Goal: Task Accomplishment & Management: Manage account settings

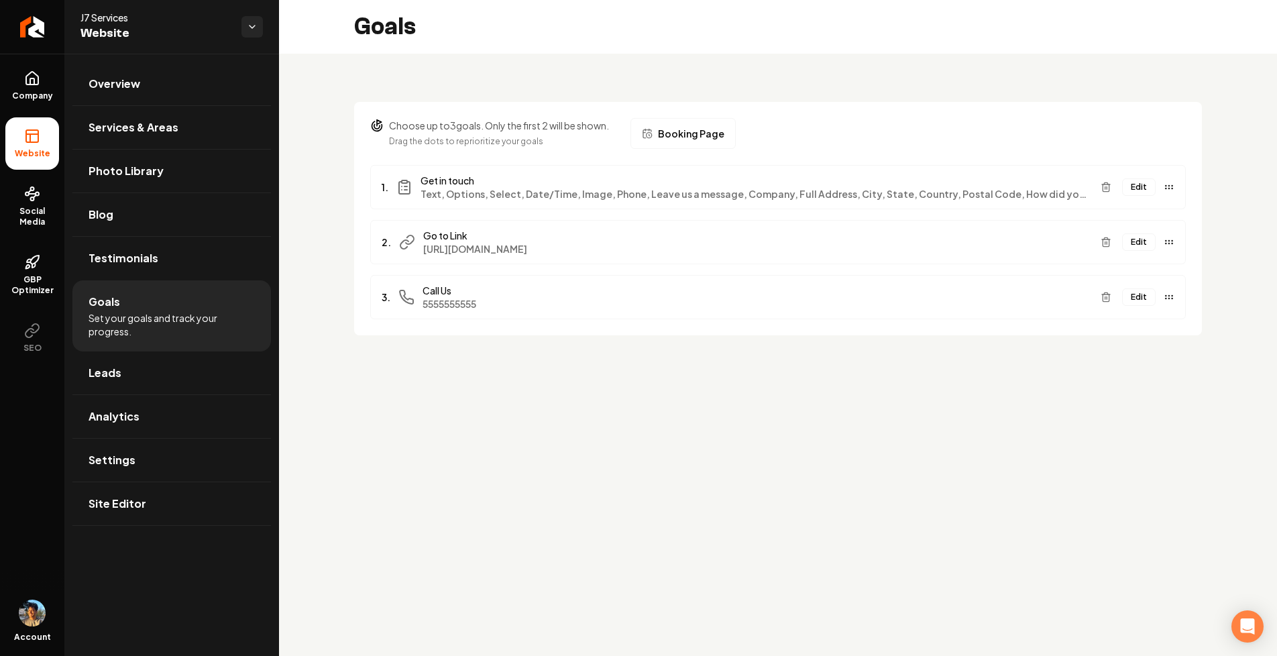
click at [1148, 187] on button "Edit" at bounding box center [1139, 186] width 34 height 17
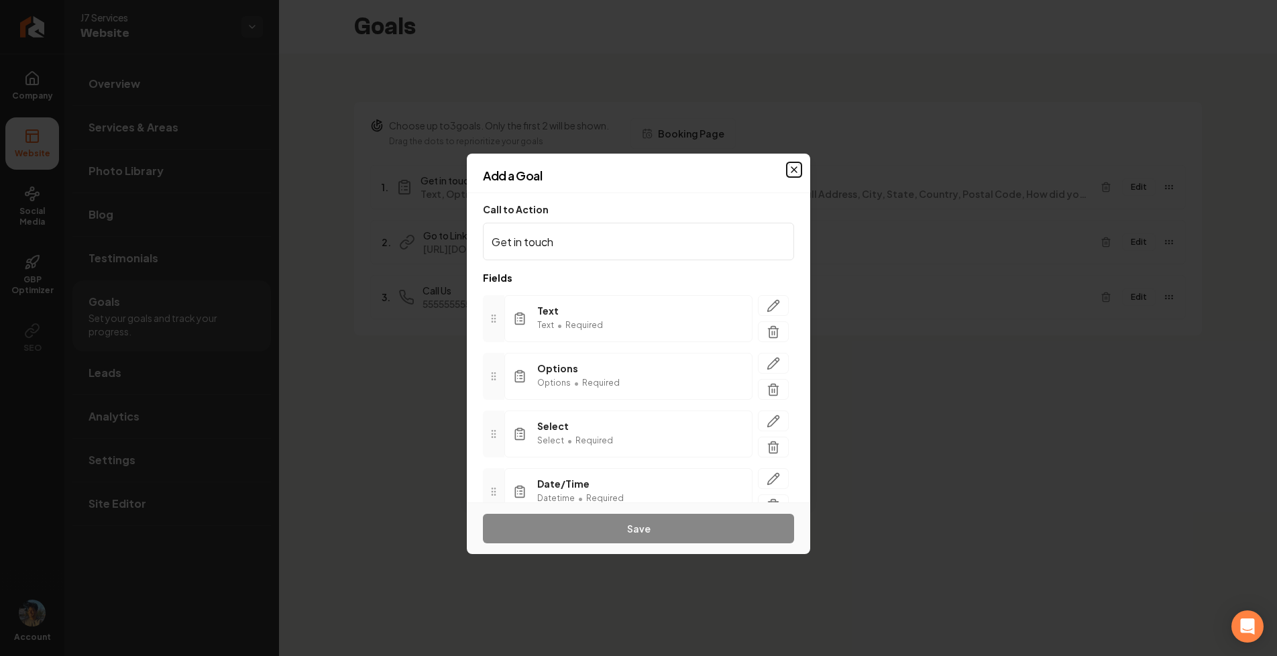
click at [793, 169] on icon "button" at bounding box center [794, 169] width 5 height 5
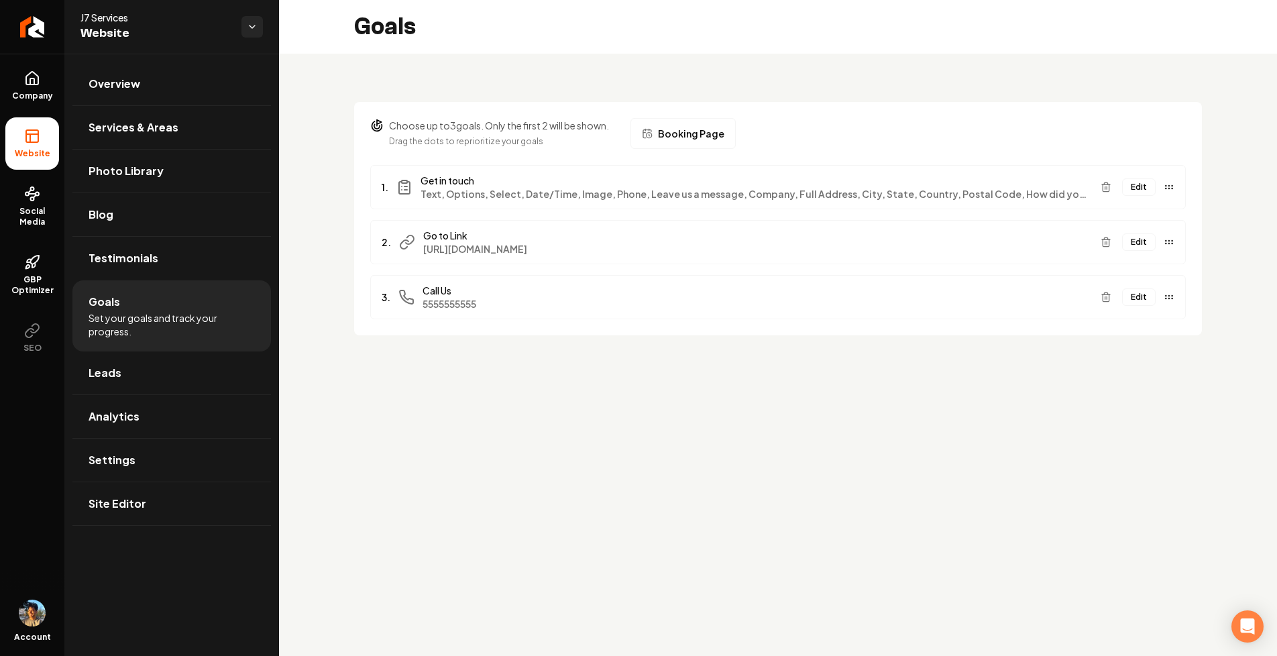
click at [1135, 184] on button "Edit" at bounding box center [1139, 186] width 34 height 17
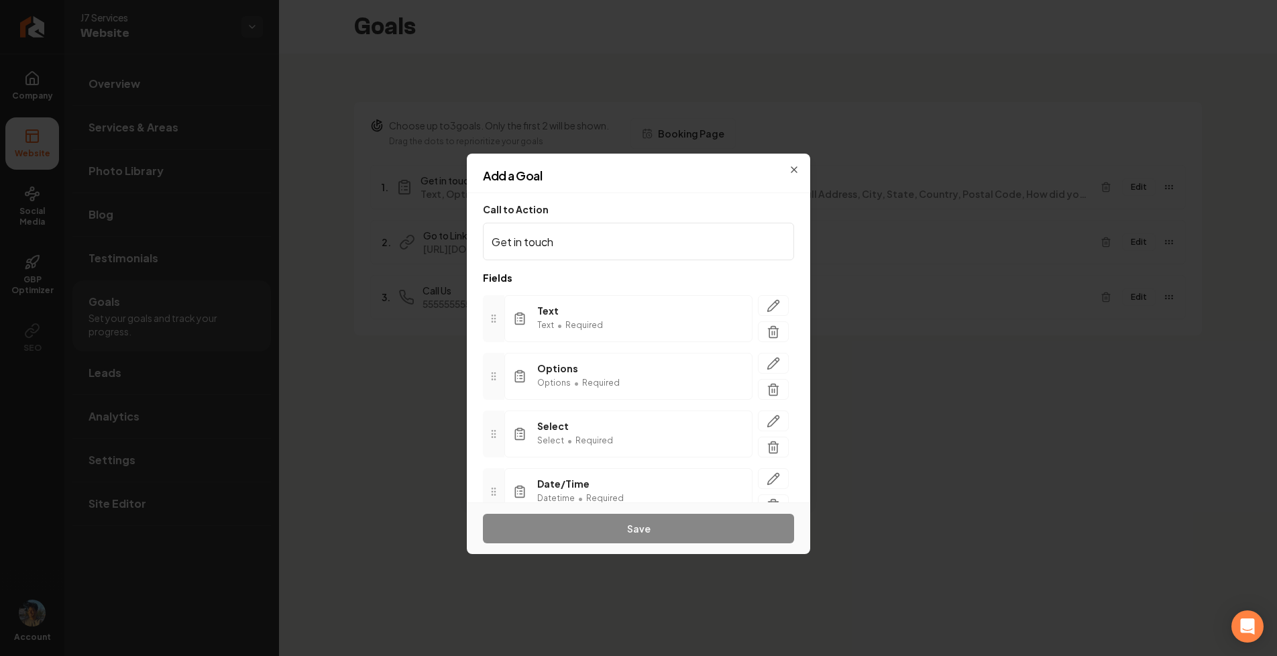
scroll to position [39, 0]
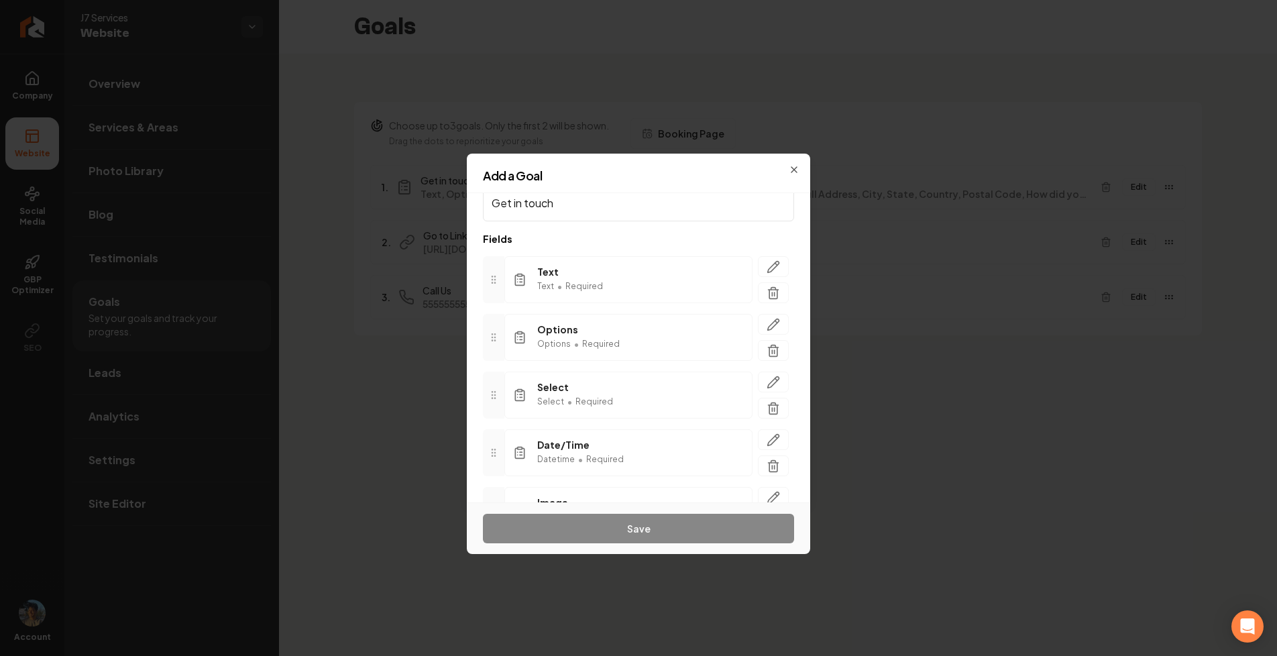
click at [795, 170] on div "Add a Goal" at bounding box center [638, 181] width 343 height 23
click at [791, 170] on h2 "Add a Goal" at bounding box center [638, 176] width 311 height 12
click at [794, 170] on h2 "Add a Goal" at bounding box center [638, 176] width 311 height 12
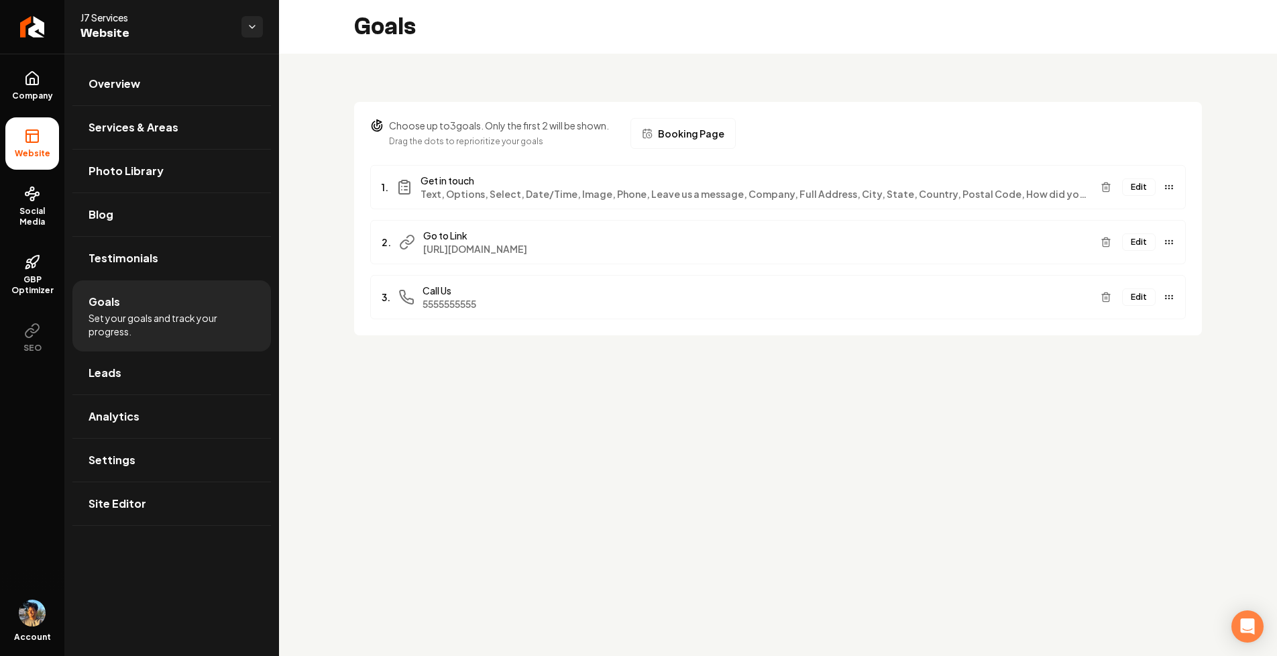
click at [682, 127] on span "Booking Page" at bounding box center [691, 133] width 66 height 13
drag, startPoint x: 490, startPoint y: 124, endPoint x: 590, endPoint y: 136, distance: 100.0
click at [589, 136] on div "Choose up to 3 goals. Only the first 2 will be shown. Drag the dots to repriori…" at bounding box center [499, 134] width 220 height 30
click at [433, 142] on p "Drag the dots to reprioritize your goals" at bounding box center [499, 141] width 220 height 13
